Goal: Task Accomplishment & Management: Complete application form

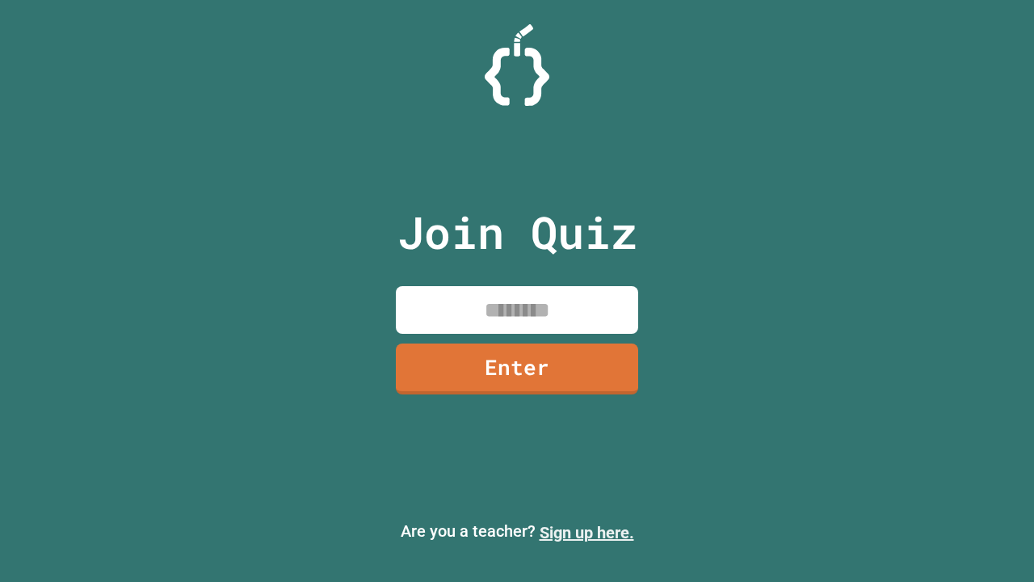
click at [586, 532] on link "Sign up here." at bounding box center [587, 532] width 95 height 19
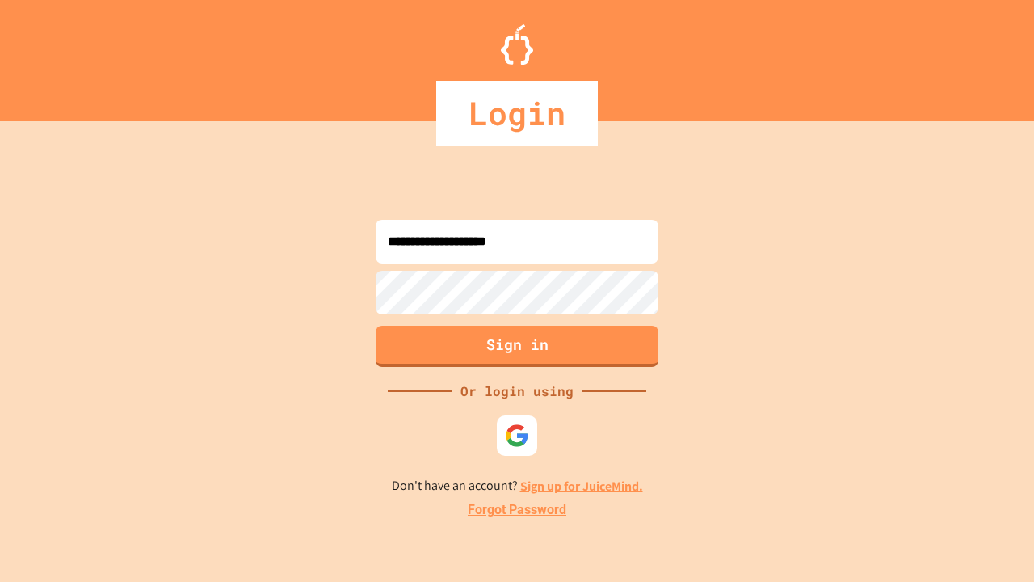
type input "**********"
